Goal: Task Accomplishment & Management: Use online tool/utility

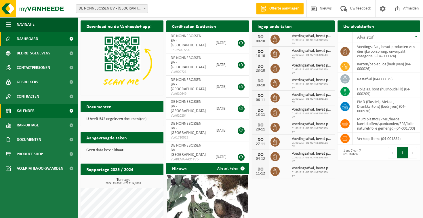
click at [49, 111] on link "Kalender" at bounding box center [39, 111] width 78 height 14
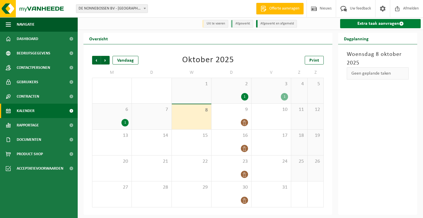
click at [367, 26] on link "Extra taak aanvragen" at bounding box center [380, 23] width 81 height 9
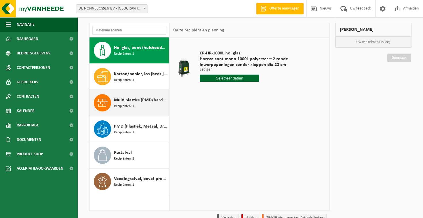
scroll to position [35, 0]
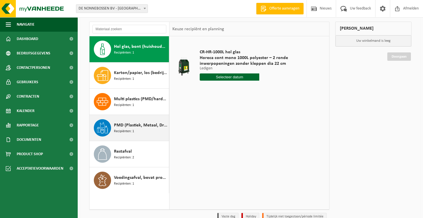
click at [120, 123] on span "PMD (Plastiek, Metaal, Drankkartons) (bedrijven)" at bounding box center [140, 125] width 53 height 7
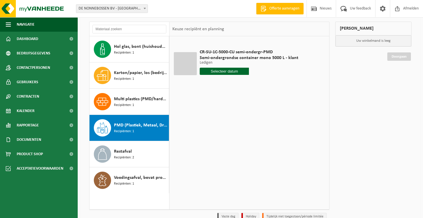
click at [221, 72] on input "text" at bounding box center [224, 71] width 49 height 7
click at [201, 122] on div "13" at bounding box center [205, 122] width 10 height 9
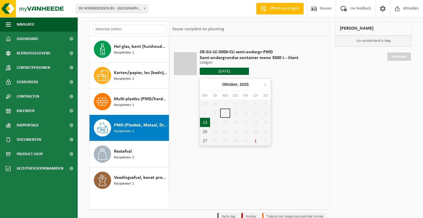
type input "Van 2025-10-13"
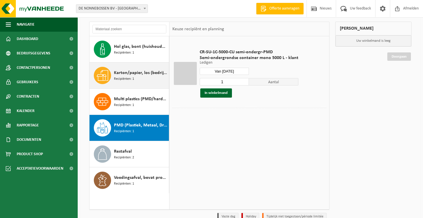
click at [131, 76] on span "Recipiënten: 1" at bounding box center [124, 78] width 20 height 5
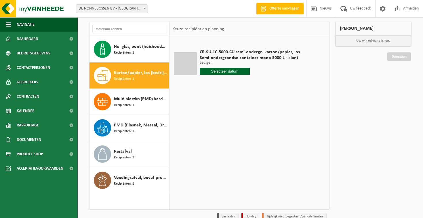
click at [204, 73] on input "text" at bounding box center [225, 71] width 50 height 7
click at [204, 122] on div "13" at bounding box center [205, 122] width 10 height 9
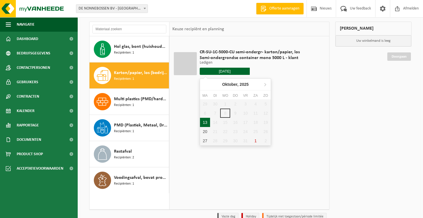
type input "Van 2025-10-13"
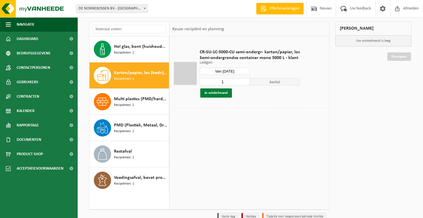
click at [219, 93] on button "In winkelmand" at bounding box center [216, 92] width 32 height 9
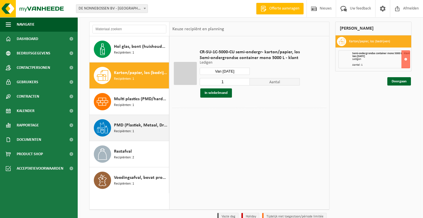
click at [152, 125] on span "PMD (Plastiek, Metaal, Drankkartons) (bedrijven)" at bounding box center [140, 125] width 53 height 7
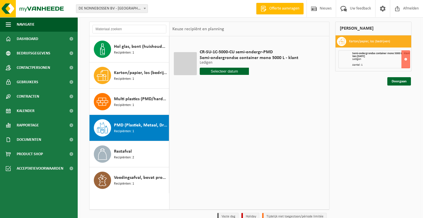
click at [209, 68] on input "text" at bounding box center [224, 71] width 49 height 7
click at [205, 126] on div "13" at bounding box center [205, 122] width 10 height 9
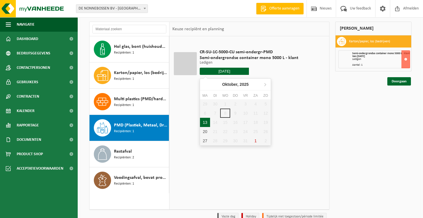
type input "Van 2025-10-13"
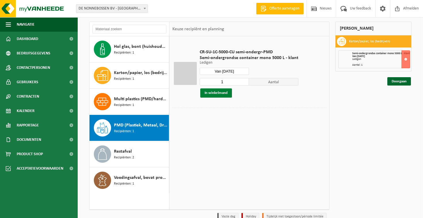
click at [219, 93] on button "In winkelmand" at bounding box center [216, 92] width 32 height 9
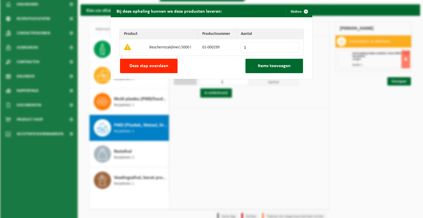
type input "1"
click at [294, 45] on input "1" at bounding box center [270, 47] width 58 height 11
click at [288, 64] on span "Items toevoegen" at bounding box center [274, 66] width 33 height 5
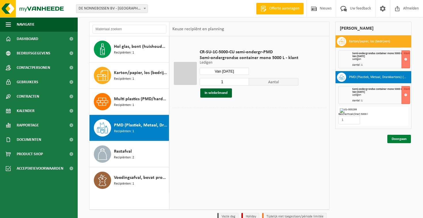
click at [399, 142] on link "Doorgaan" at bounding box center [399, 139] width 24 height 8
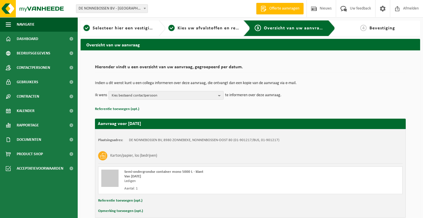
scroll to position [134, 0]
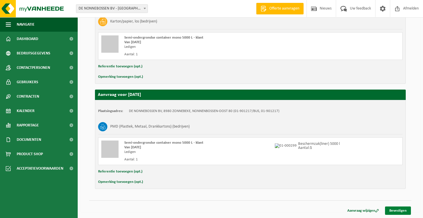
click at [391, 209] on link "Bevestigen" at bounding box center [398, 210] width 26 height 8
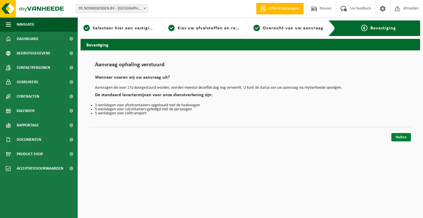
click at [403, 137] on link "Sluiten" at bounding box center [401, 137] width 20 height 8
